Goal: Transaction & Acquisition: Purchase product/service

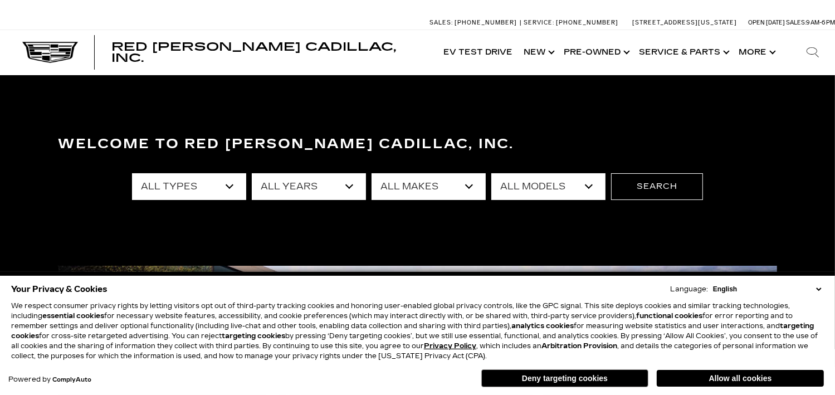
scroll to position [56, 0]
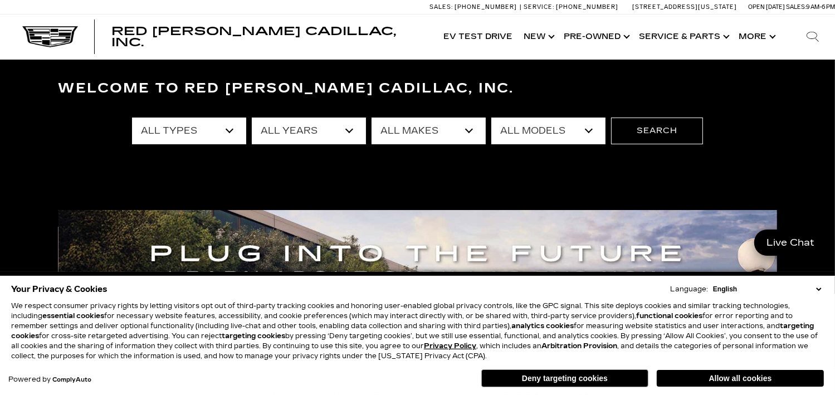
click at [230, 131] on select "All Types New Used Certified Used Demo" at bounding box center [189, 131] width 114 height 27
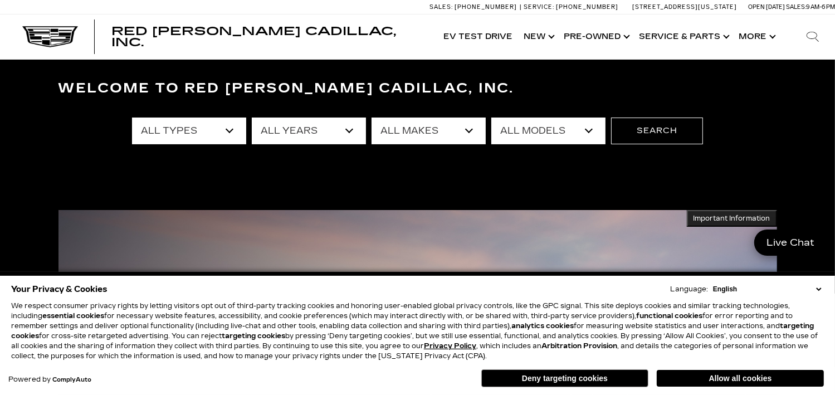
select select "Used"
click at [132, 118] on select "All Types New Used Certified Used Demo" at bounding box center [189, 131] width 114 height 27
click at [353, 127] on select "All Years 2025 2024 2023 2022 2021 2020 2019 2018 2017 2015 2014 2011 2008" at bounding box center [309, 131] width 114 height 27
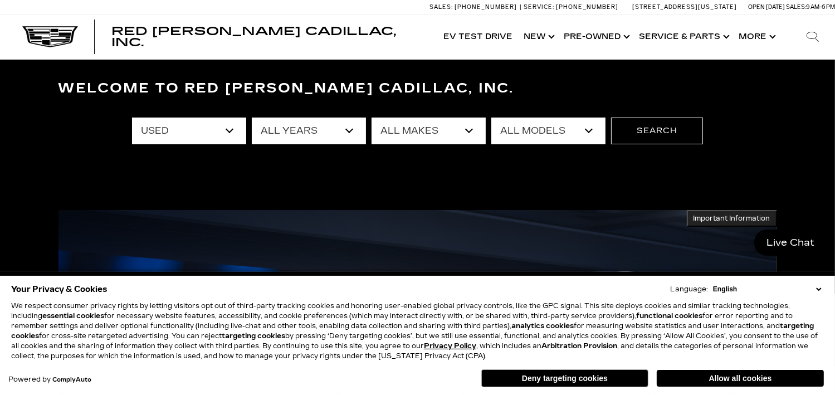
click at [352, 131] on select "All Years 2025 2024 2023 2022 2021 2020 2019 2018 2017 2015 2014 2011 2008" at bounding box center [309, 131] width 114 height 27
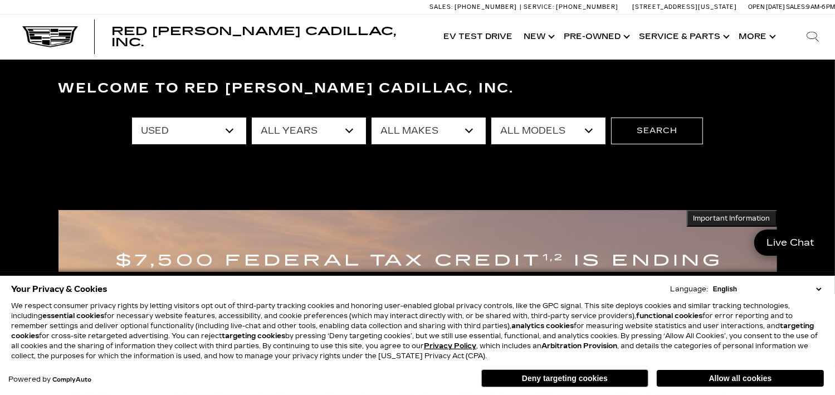
select select "2020"
click at [252, 118] on select "All Years 2025 2024 2023 2022 2021 2020 2019 2018 2017 2015 2014 2011 2008" at bounding box center [309, 131] width 114 height 27
click at [472, 131] on select "All Makes Cadillac Lexus Tesla" at bounding box center [429, 131] width 114 height 27
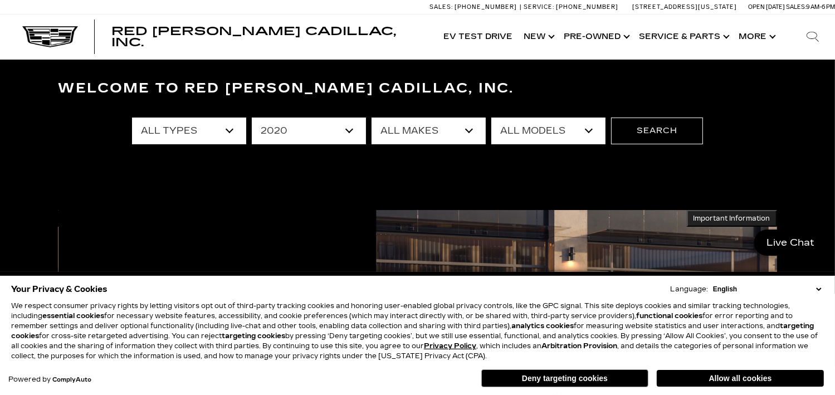
select select "Cadillac"
click at [372, 118] on select "All Makes Cadillac Lexus Tesla" at bounding box center [429, 131] width 114 height 27
click at [594, 129] on select "All Models XT4" at bounding box center [548, 131] width 114 height 27
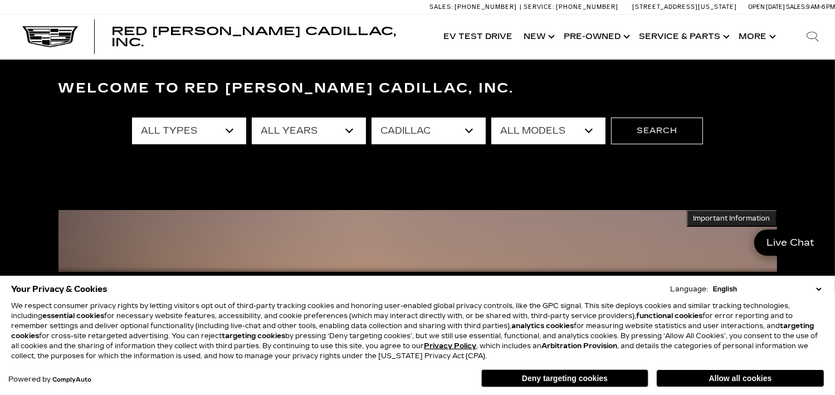
click at [491, 118] on select "All Models XT4" at bounding box center [548, 131] width 114 height 27
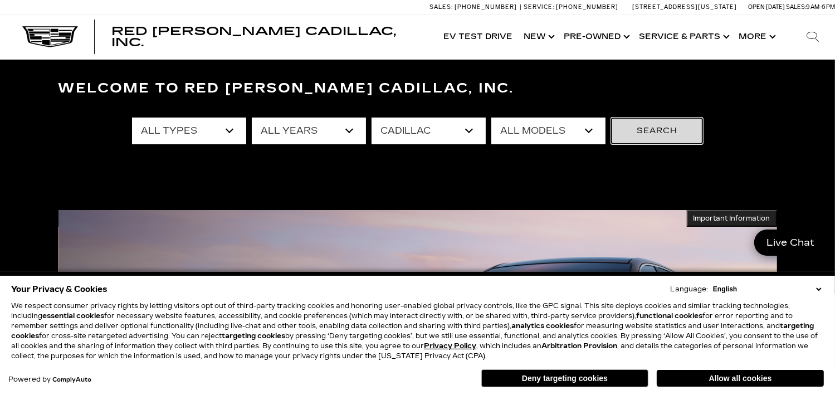
click at [645, 130] on button "Search" at bounding box center [657, 131] width 92 height 27
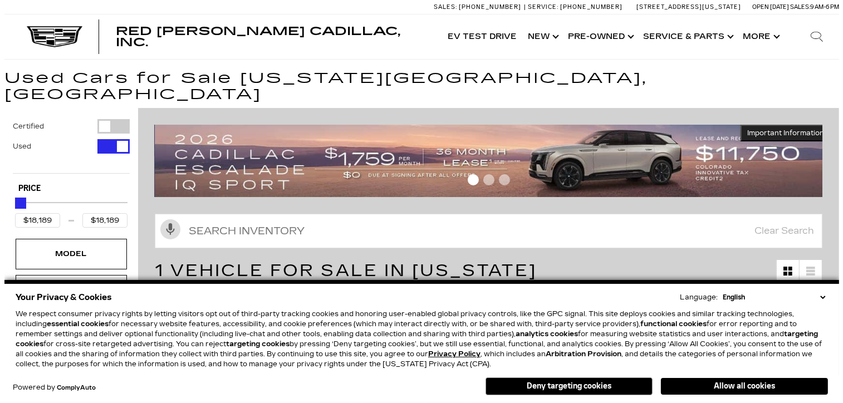
scroll to position [111, 0]
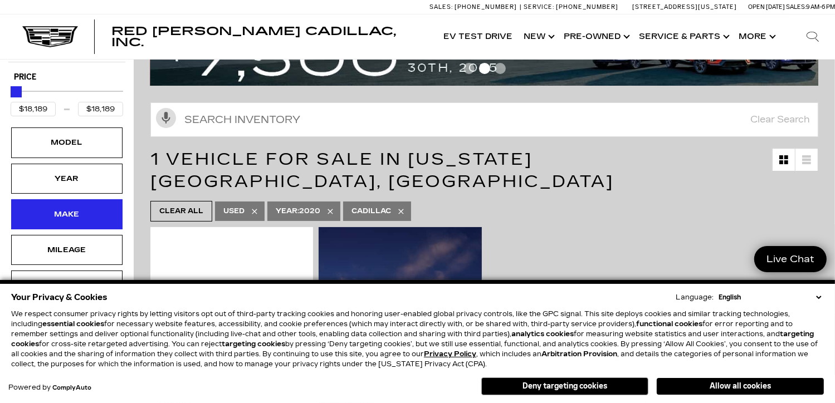
click at [50, 208] on div "Make" at bounding box center [67, 214] width 56 height 12
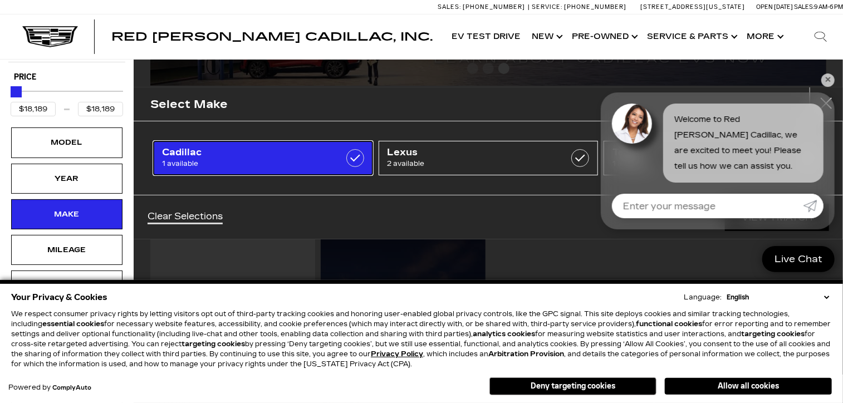
click at [174, 159] on span "1 available" at bounding box center [248, 163] width 172 height 11
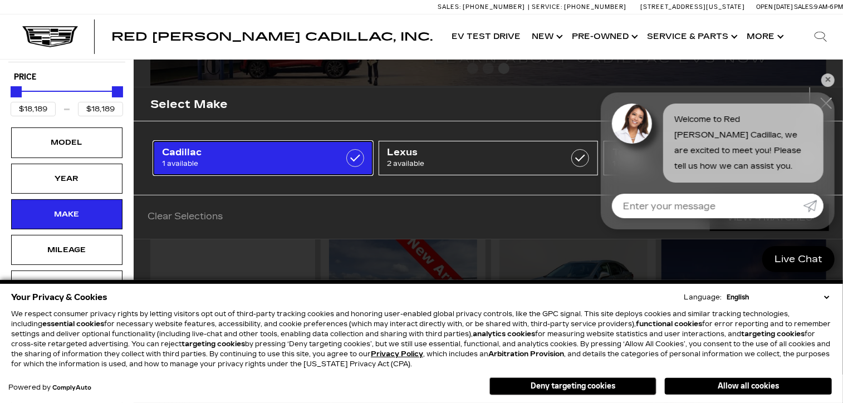
type input "$42,189"
checkbox input "false"
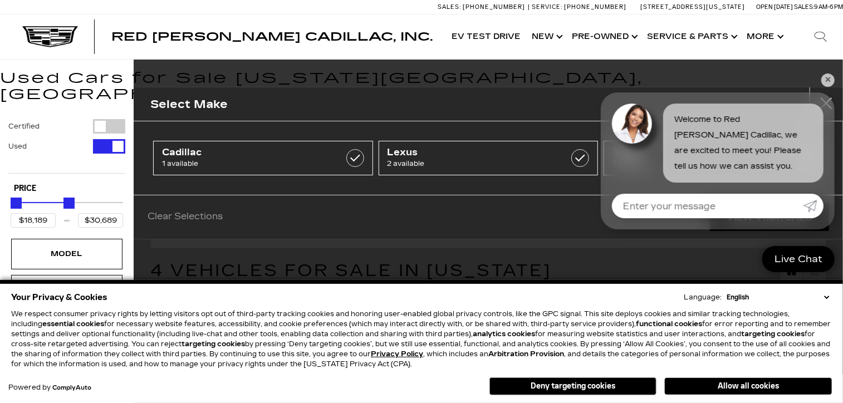
type input "$31,189"
drag, startPoint x: 114, startPoint y: 187, endPoint x: 70, endPoint y: 192, distance: 43.7
click at [70, 198] on div "Maximum Price" at bounding box center [71, 203] width 11 height 11
click at [637, 209] on input "Enter your message" at bounding box center [708, 206] width 192 height 25
type input "looking for"
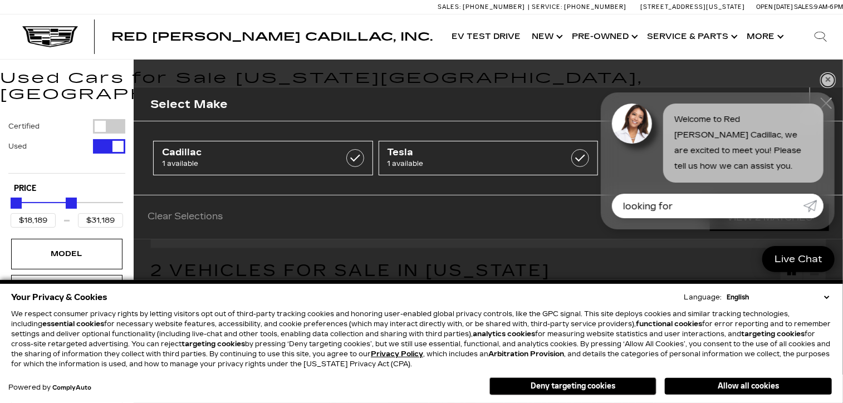
click at [829, 79] on link "✕" at bounding box center [828, 80] width 13 height 13
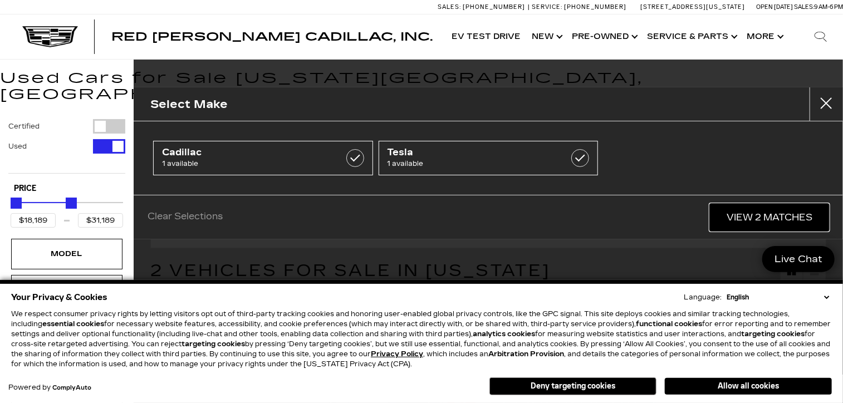
click at [741, 214] on link "View 2 Matches" at bounding box center [769, 217] width 119 height 27
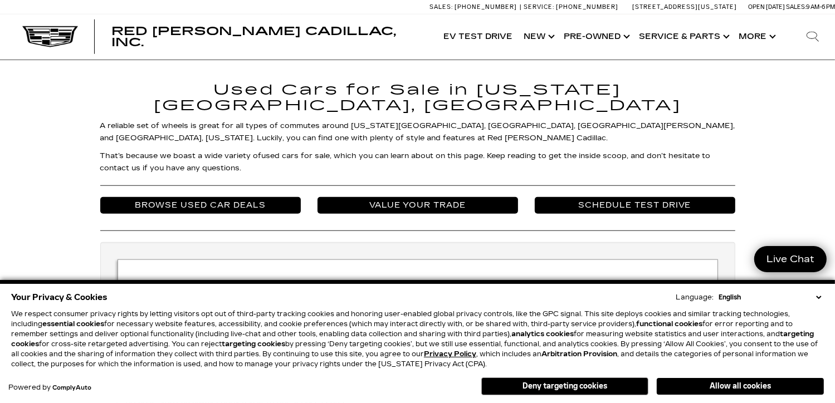
scroll to position [891, 0]
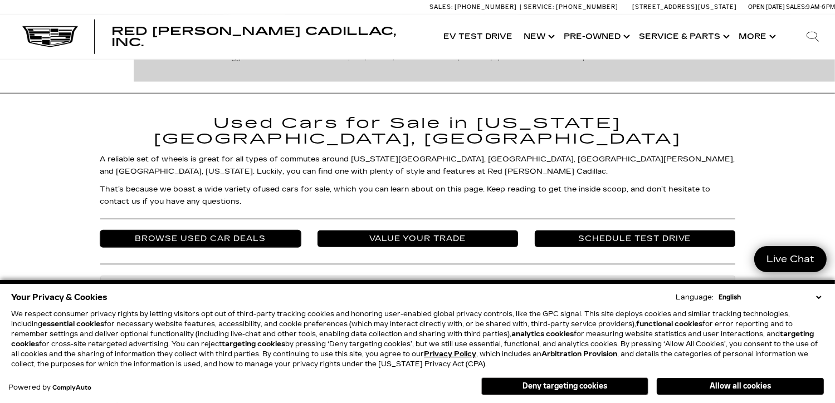
click at [182, 231] on link "Browse Used Car Deals" at bounding box center [200, 239] width 201 height 17
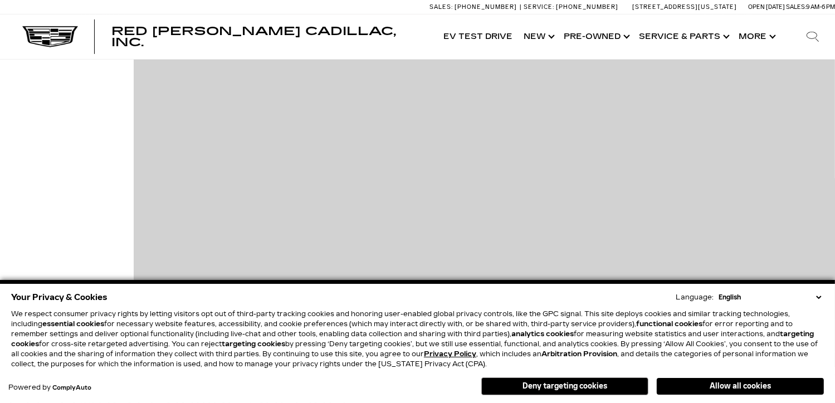
scroll to position [390, 0]
